Goal: Task Accomplishment & Management: Manage account settings

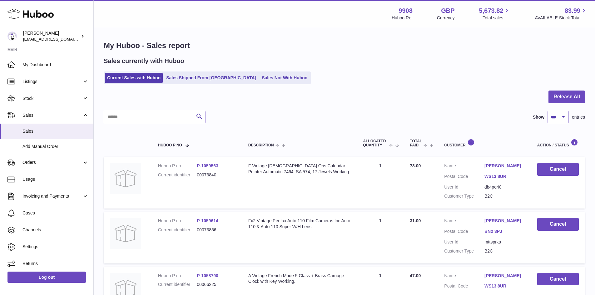
select select "***"
click at [40, 194] on span "Invoicing and Payments" at bounding box center [52, 194] width 60 height 6
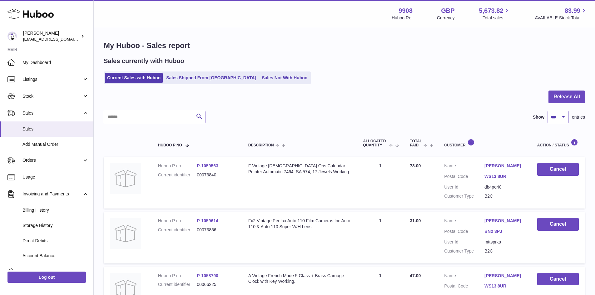
click at [42, 208] on span "Billing History" at bounding box center [55, 210] width 66 height 6
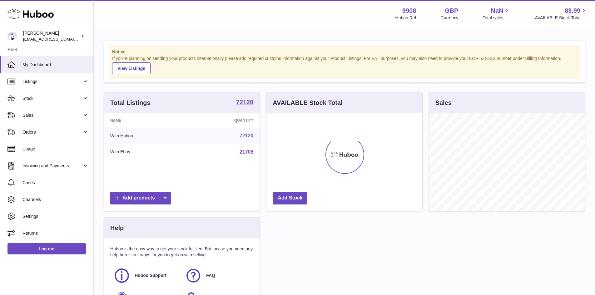
scroll to position [97, 156]
drag, startPoint x: 42, startPoint y: 133, endPoint x: 44, endPoint y: 138, distance: 4.5
click at [43, 134] on span "Orders" at bounding box center [52, 132] width 60 height 6
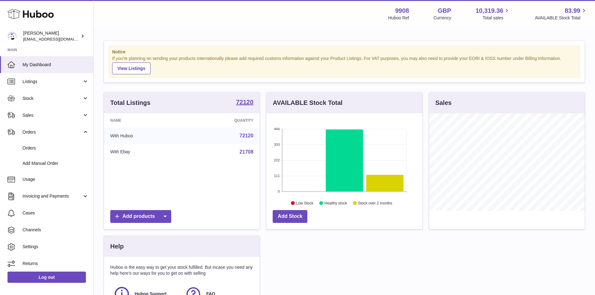
click at [42, 195] on span "Invoicing and Payments" at bounding box center [52, 196] width 60 height 6
click at [37, 213] on span "Billing History" at bounding box center [55, 212] width 66 height 6
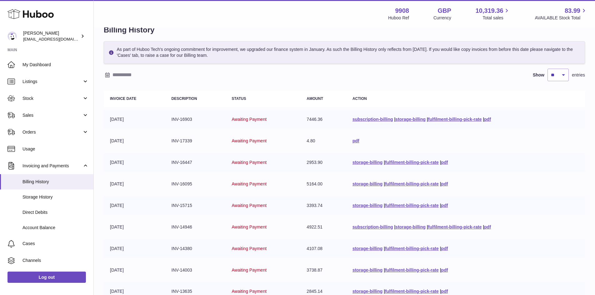
scroll to position [42, 0]
